Goal: Information Seeking & Learning: Learn about a topic

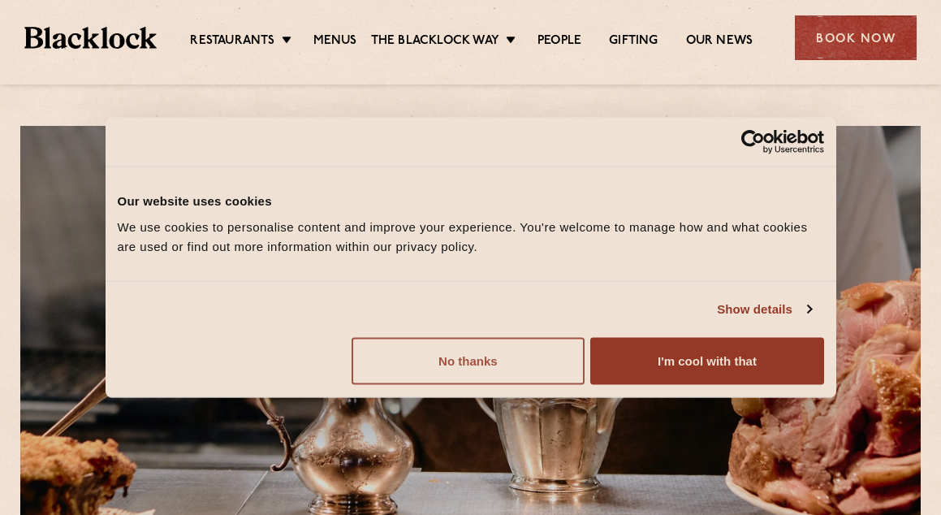
click at [502, 371] on button "No thanks" at bounding box center [468, 360] width 233 height 47
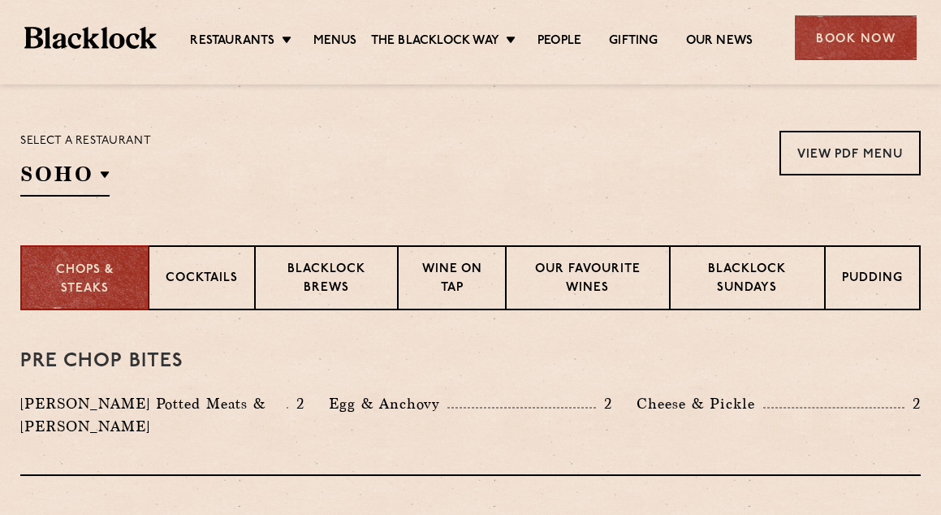
scroll to position [448, 0]
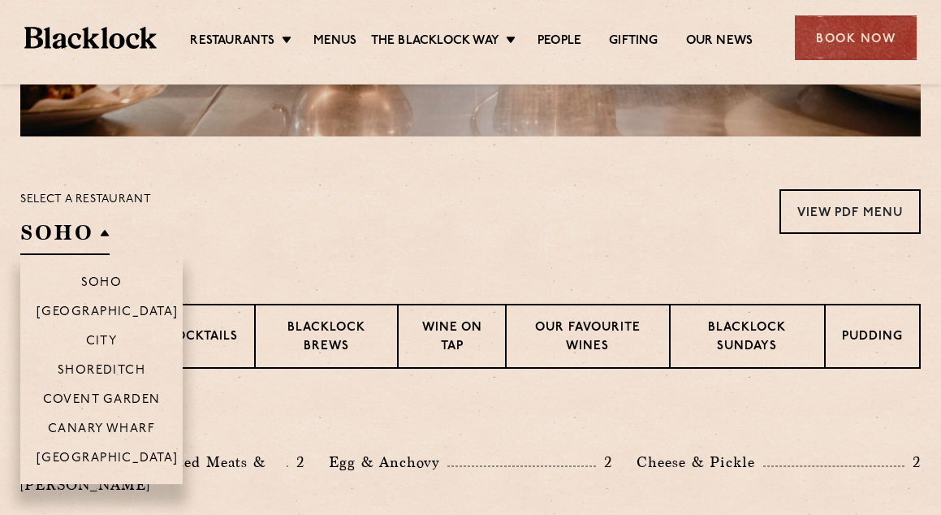
click at [99, 227] on h2 "SOHO" at bounding box center [64, 236] width 89 height 37
click at [106, 224] on h2 "SOHO" at bounding box center [64, 236] width 89 height 37
click at [107, 363] on li "Shoreditch" at bounding box center [101, 369] width 162 height 29
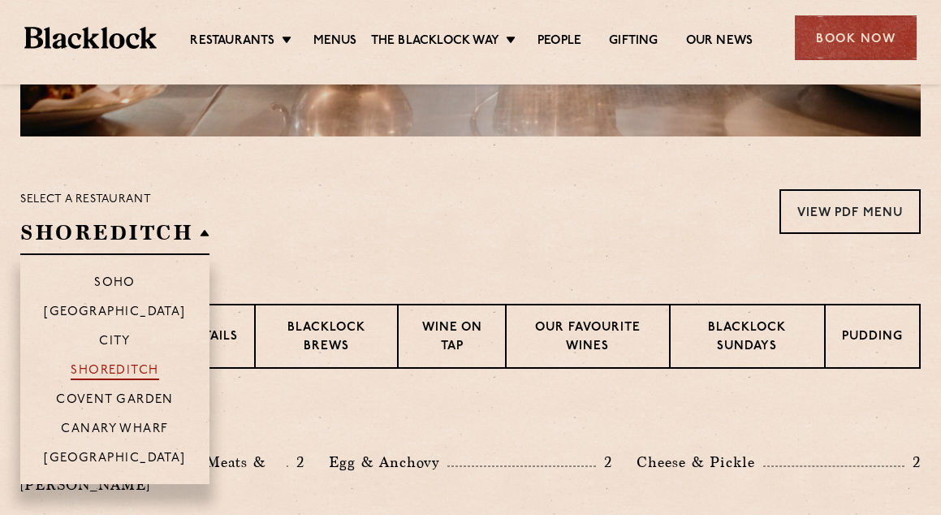
click at [118, 365] on p "Shoreditch" at bounding box center [115, 372] width 89 height 16
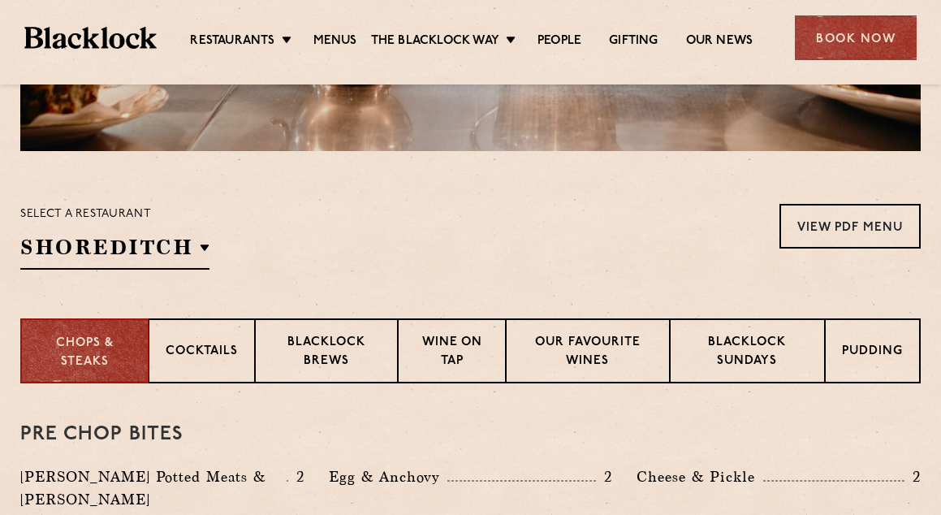
scroll to position [439, 0]
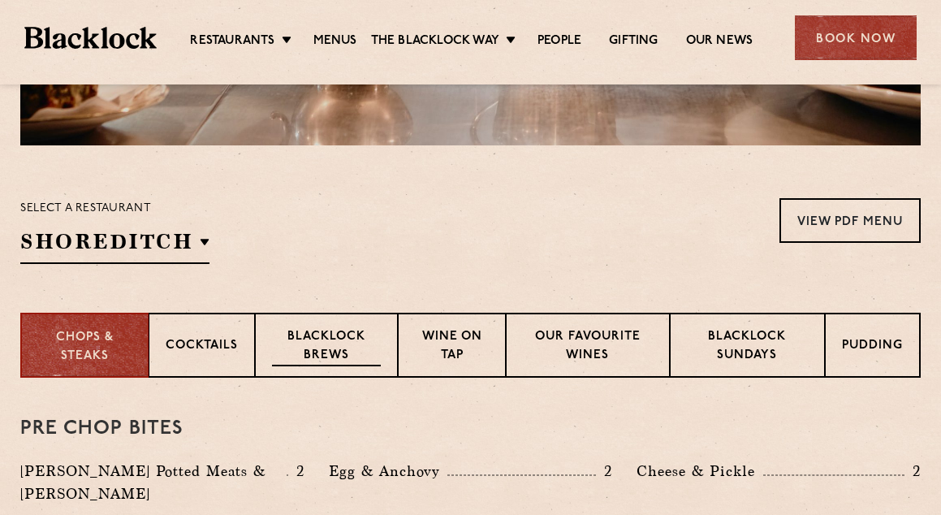
click at [333, 331] on p "Blacklock Brews" at bounding box center [326, 347] width 109 height 38
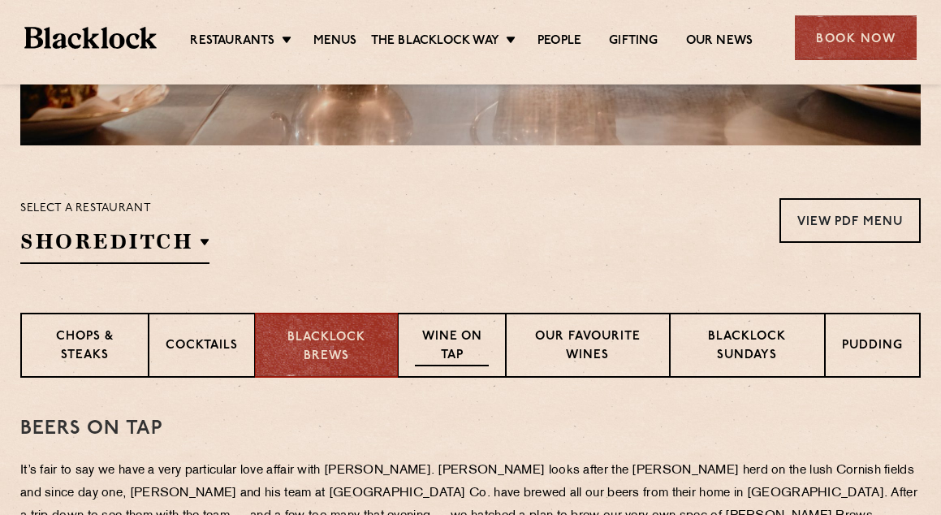
click at [459, 336] on p "Wine on Tap" at bounding box center [452, 347] width 74 height 38
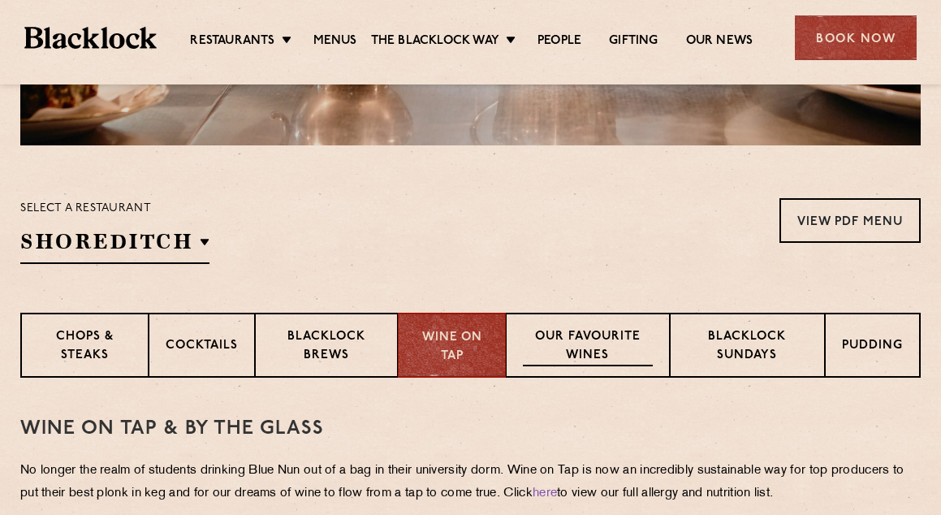
click at [595, 338] on p "Our favourite wines" at bounding box center [588, 347] width 130 height 38
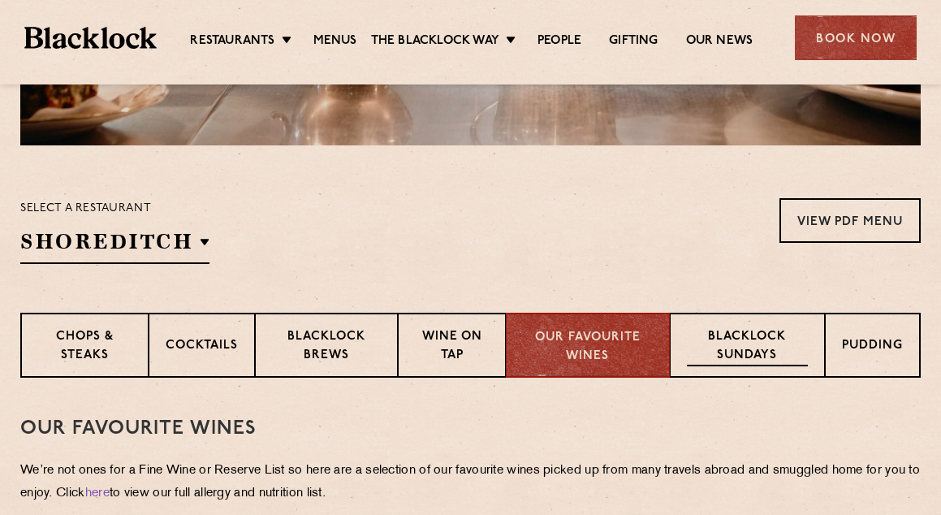
click at [750, 336] on p "Blacklock Sundays" at bounding box center [747, 347] width 121 height 38
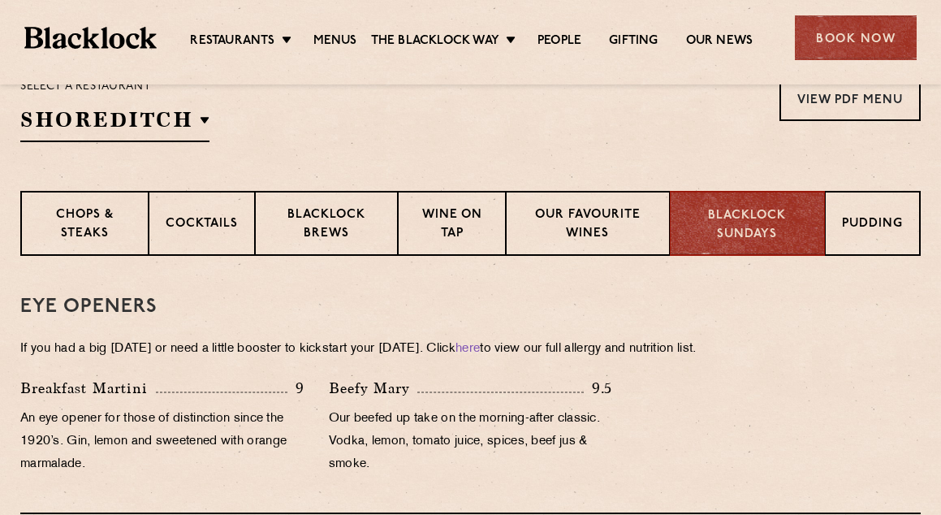
scroll to position [560, 0]
click at [836, 229] on div "Pudding" at bounding box center [873, 224] width 95 height 65
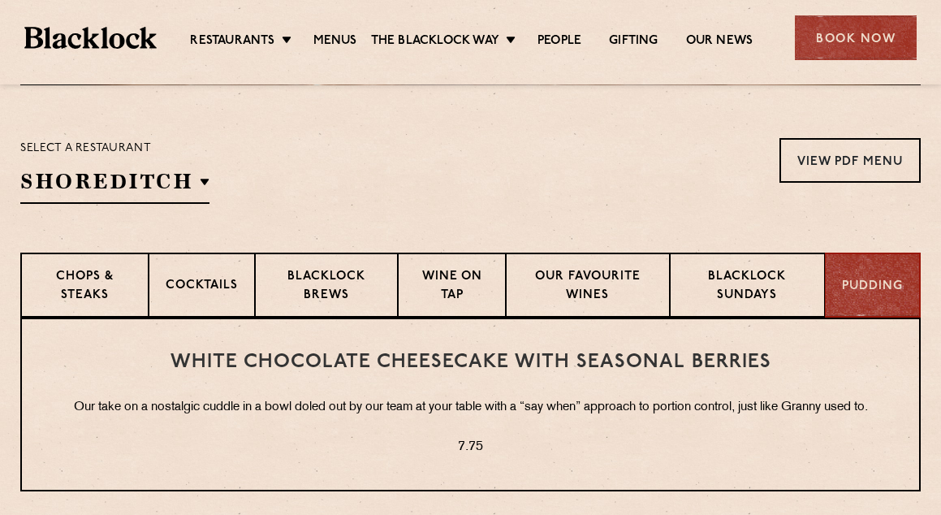
scroll to position [461, 0]
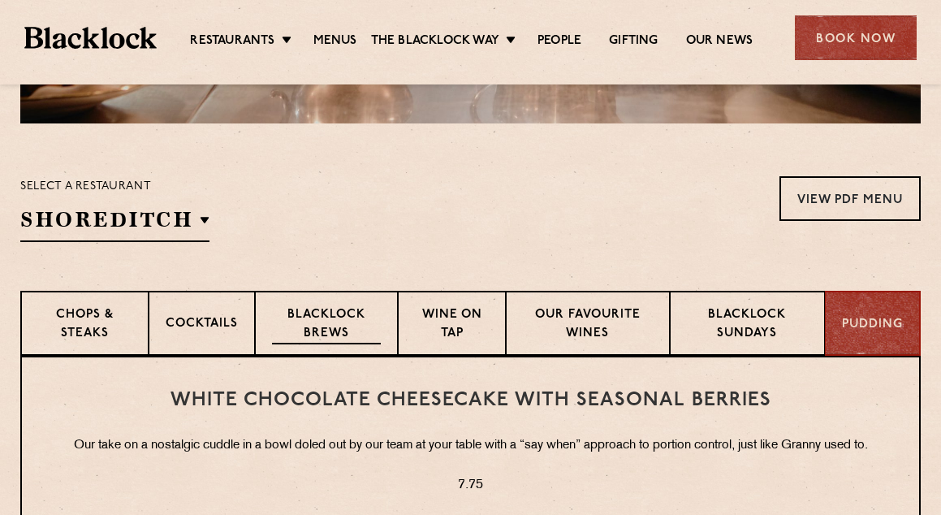
click at [338, 323] on p "Blacklock Brews" at bounding box center [326, 325] width 109 height 38
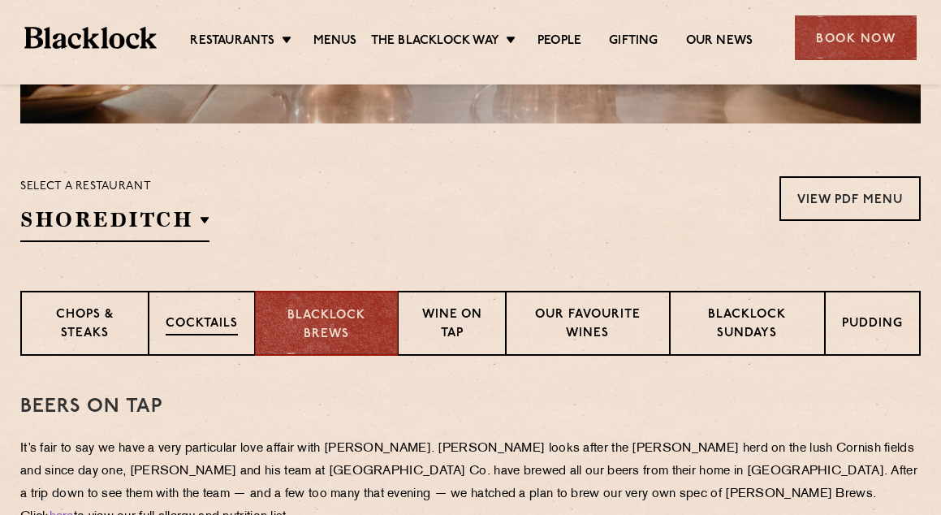
click at [237, 329] on p "Cocktails" at bounding box center [202, 325] width 72 height 20
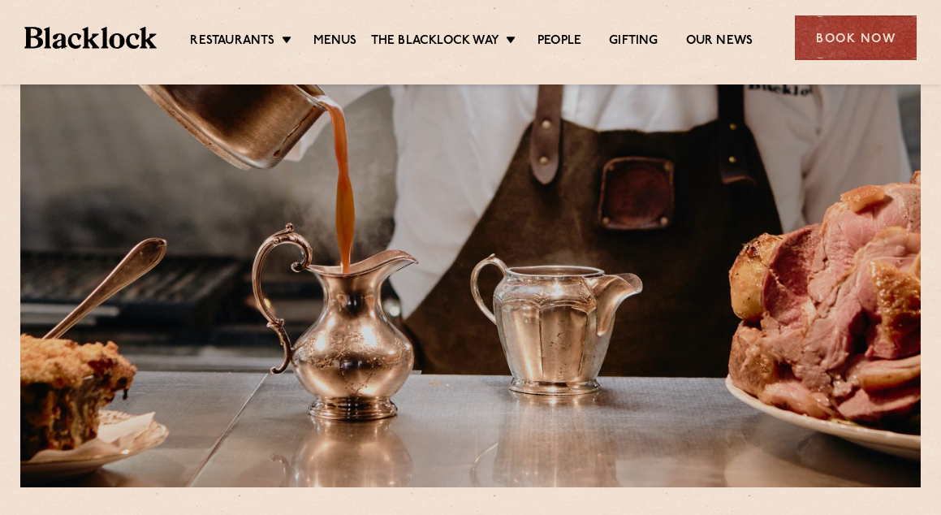
scroll to position [50, 0]
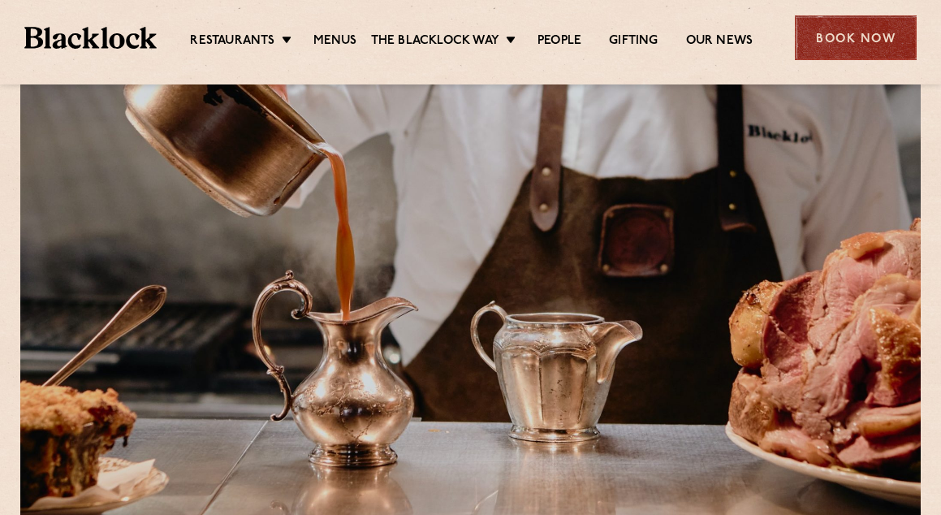
click at [841, 36] on div "Book Now" at bounding box center [856, 37] width 122 height 45
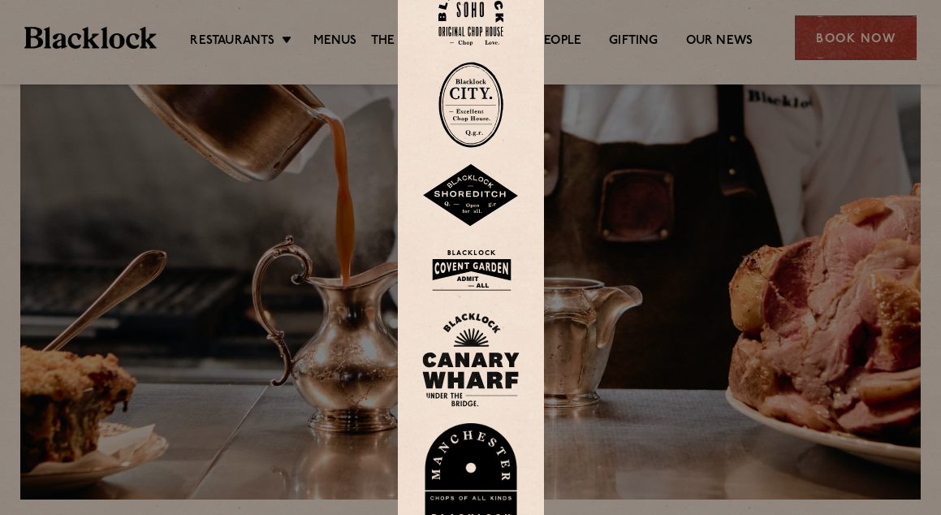
scroll to position [84, 0]
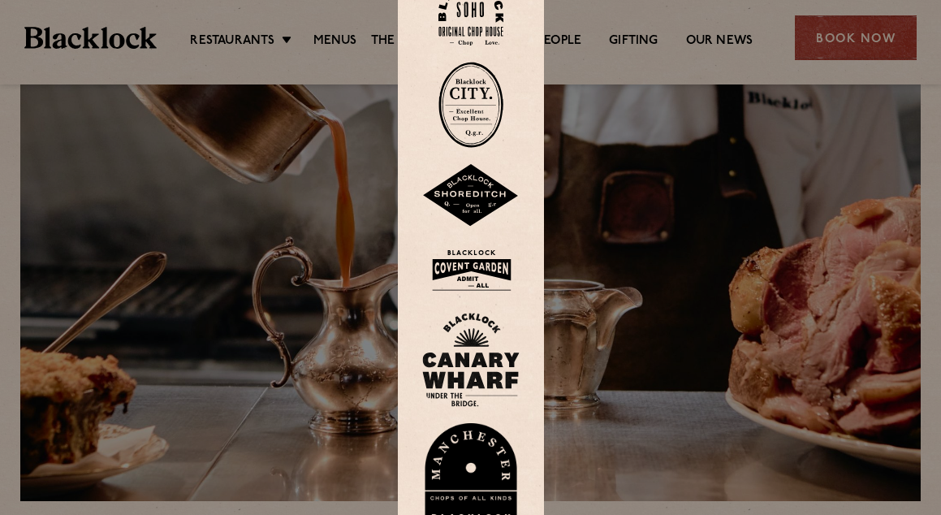
click at [476, 195] on img at bounding box center [470, 195] width 97 height 63
